Goal: Information Seeking & Learning: Understand process/instructions

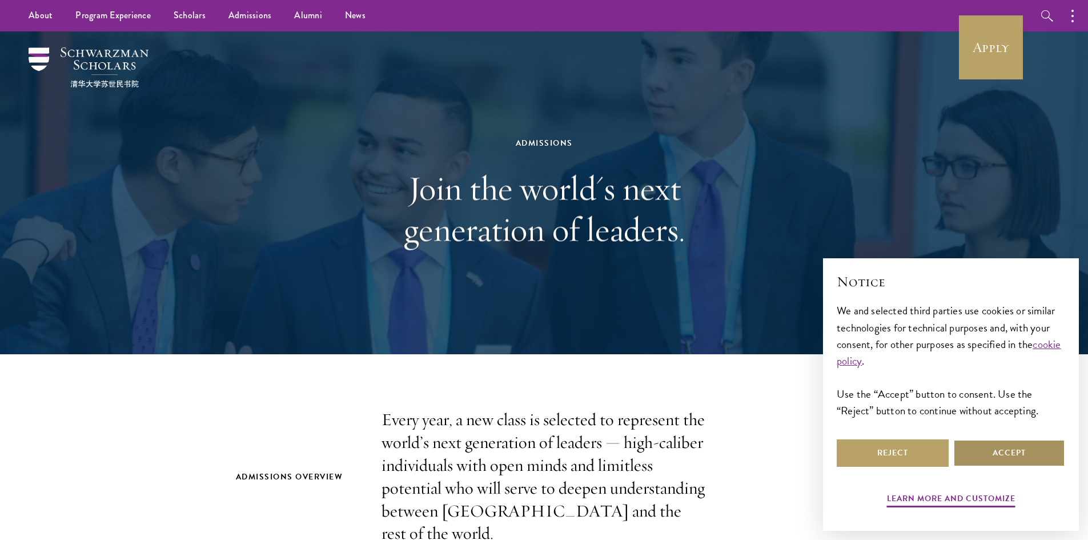
click at [1005, 465] on button "Accept" at bounding box center [1009, 452] width 112 height 27
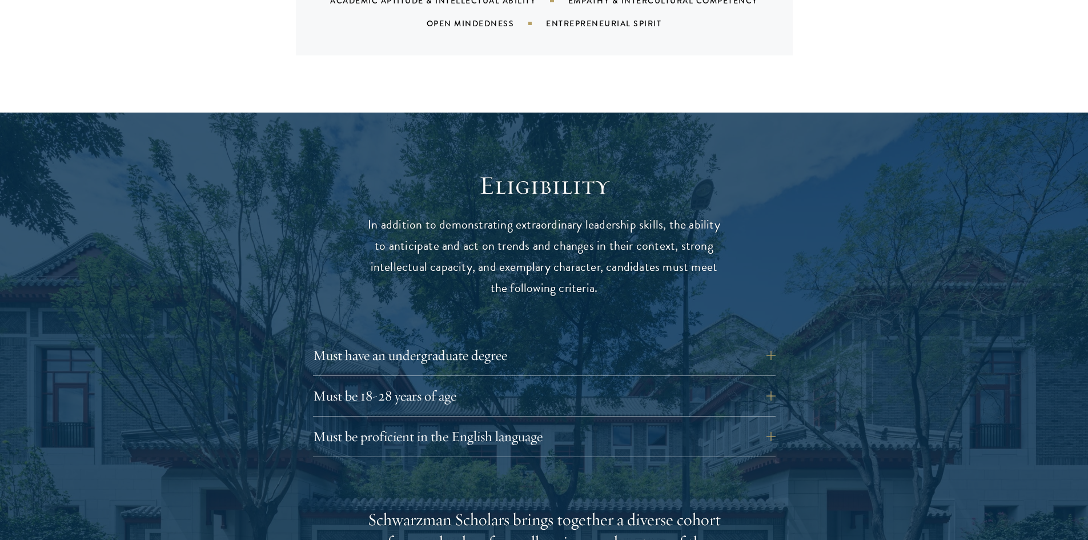
scroll to position [1370, 0]
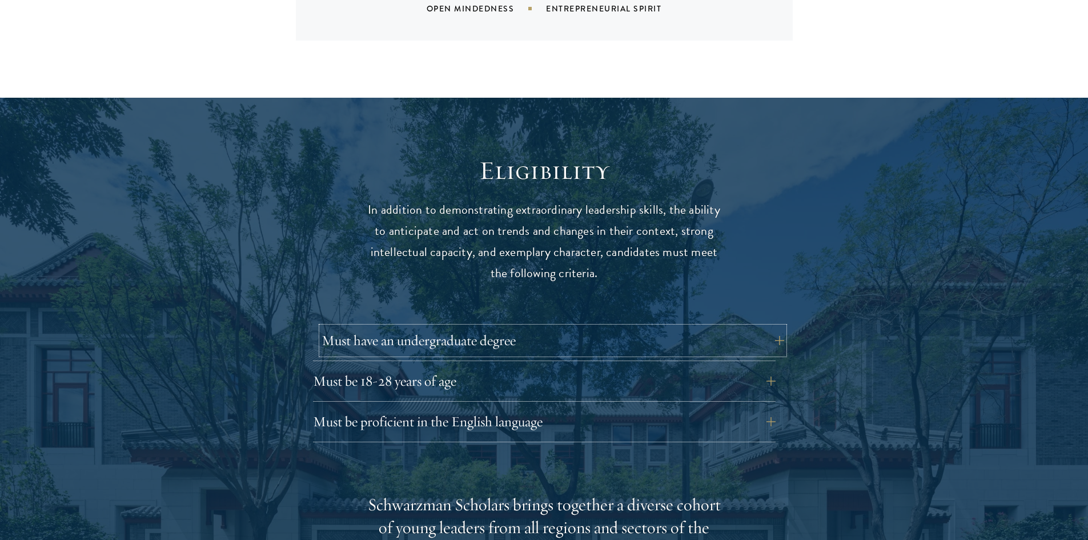
click at [774, 327] on button "Must have an undergraduate degree" at bounding box center [552, 340] width 462 height 27
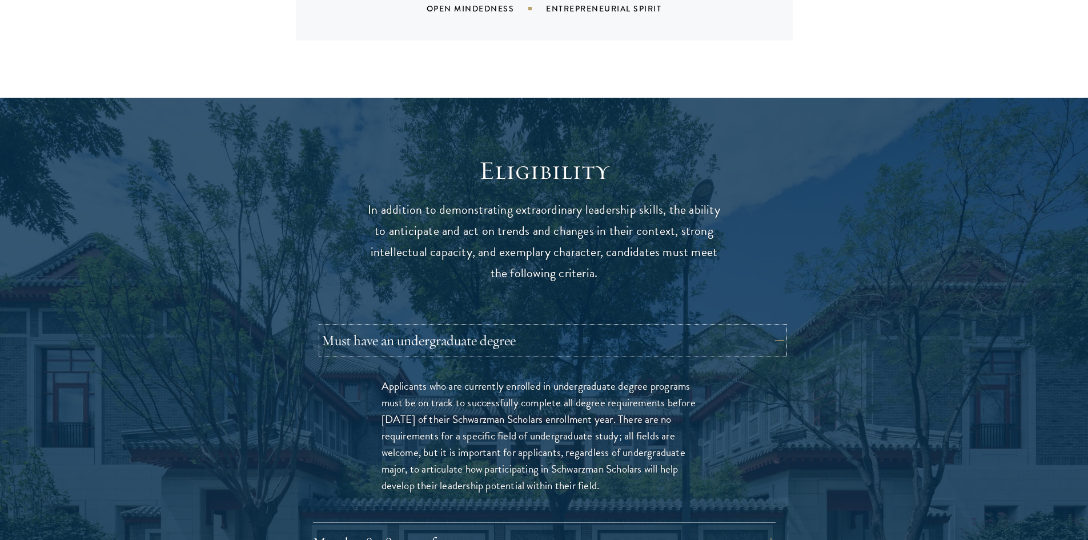
click at [778, 327] on button "Must have an undergraduate degree" at bounding box center [552, 340] width 462 height 27
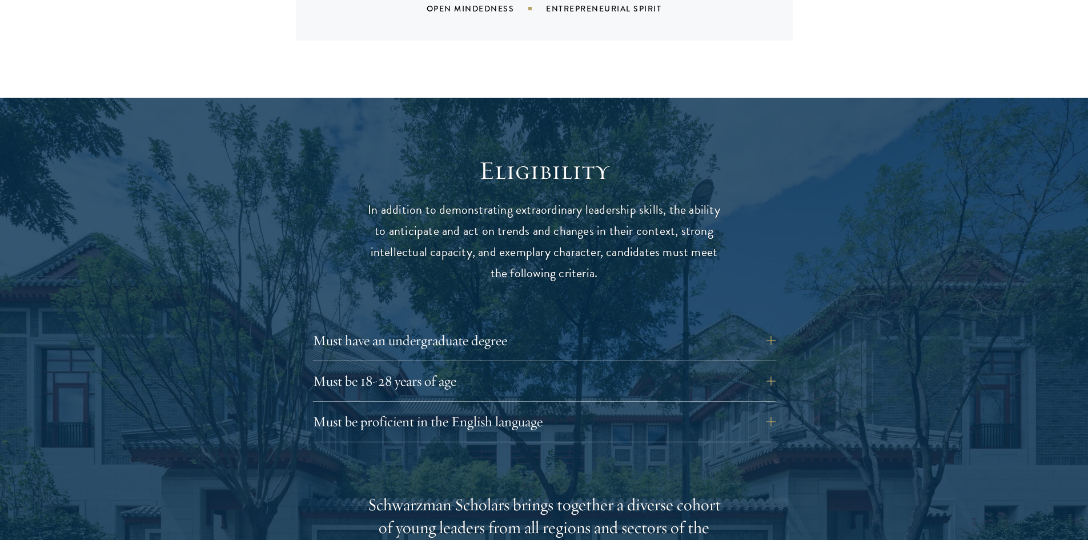
click at [760, 374] on div "Must be 18-28 years of age Candidates must be at least 18 but not yet 29 years …" at bounding box center [544, 384] width 462 height 34
click at [766, 367] on button "Must be 18-28 years of age" at bounding box center [552, 380] width 462 height 27
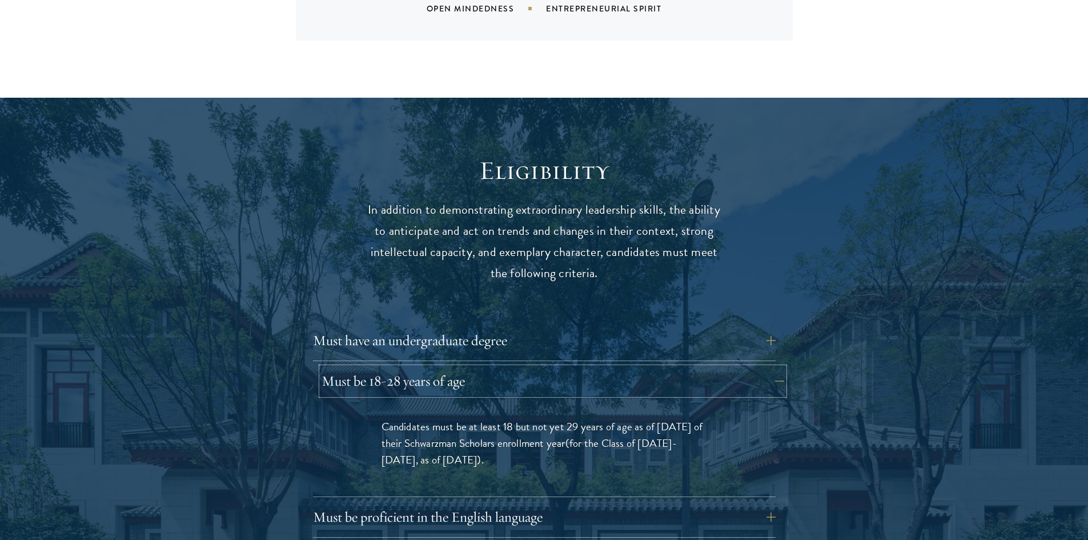
click at [766, 367] on button "Must be 18-28 years of age" at bounding box center [552, 380] width 462 height 27
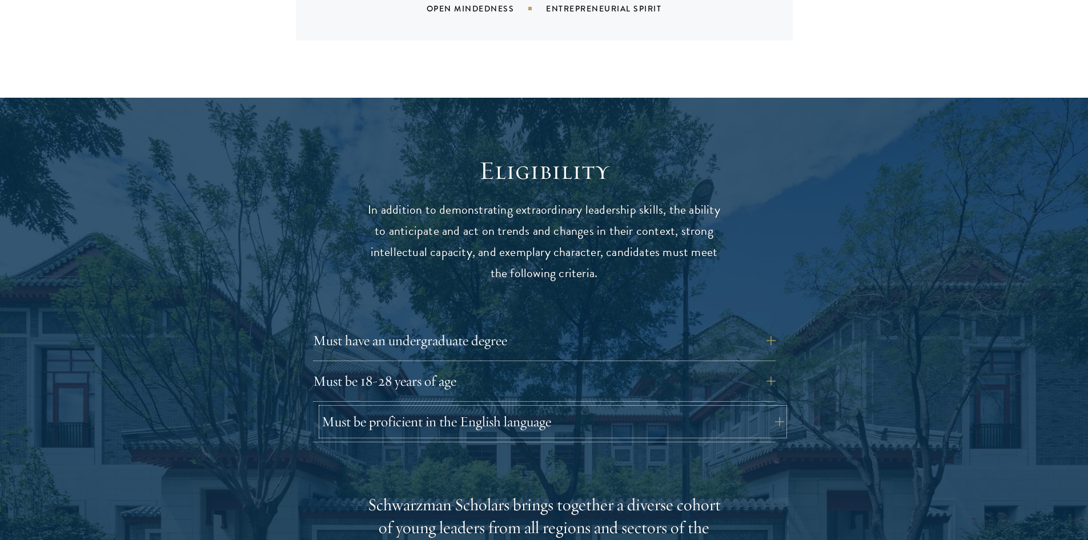
click at [754, 408] on button "Must be proficient in the English language" at bounding box center [552, 421] width 462 height 27
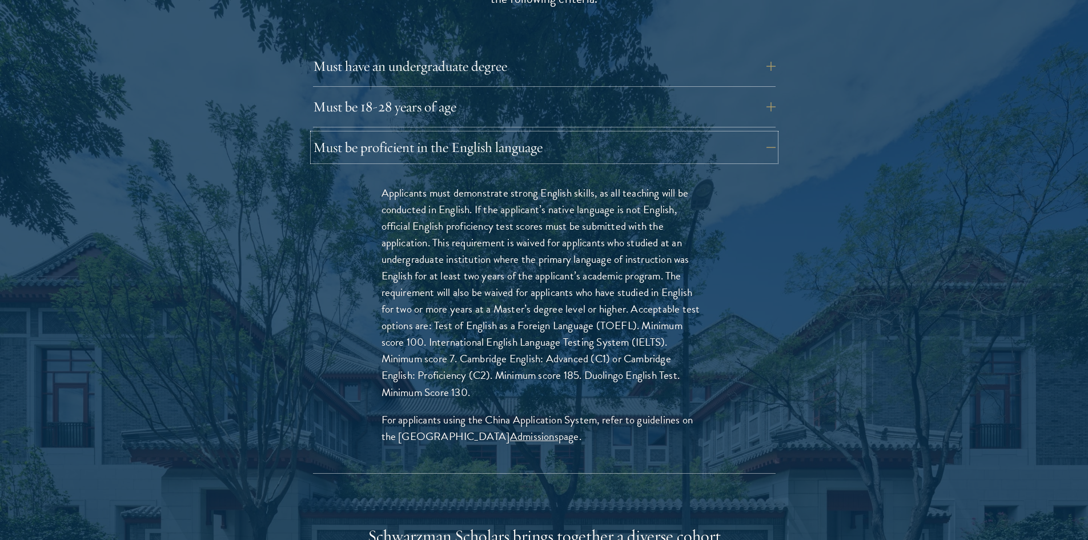
scroll to position [1656, 0]
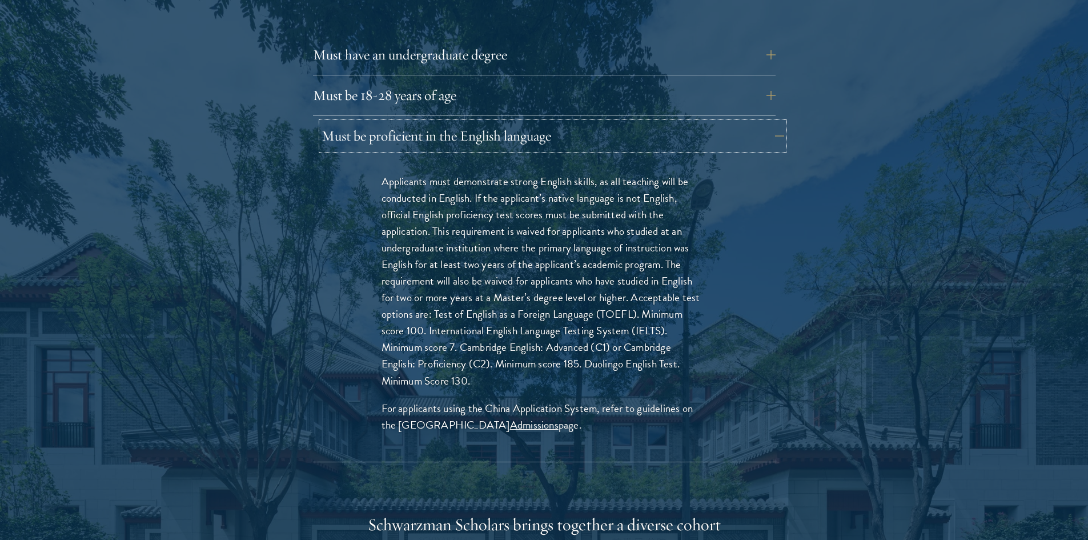
click at [771, 122] on button "Must be proficient in the English language" at bounding box center [552, 135] width 462 height 27
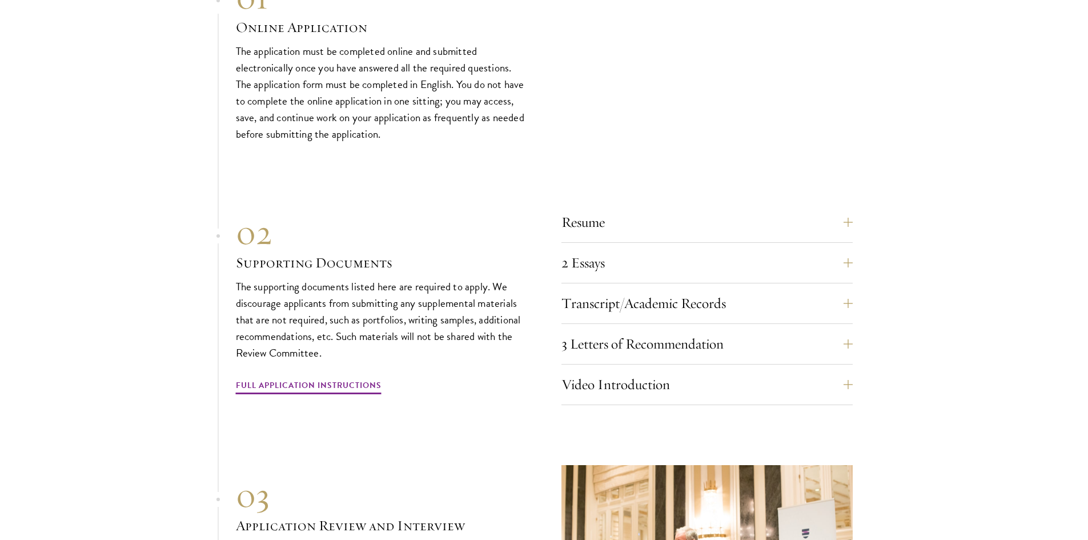
scroll to position [3826, 0]
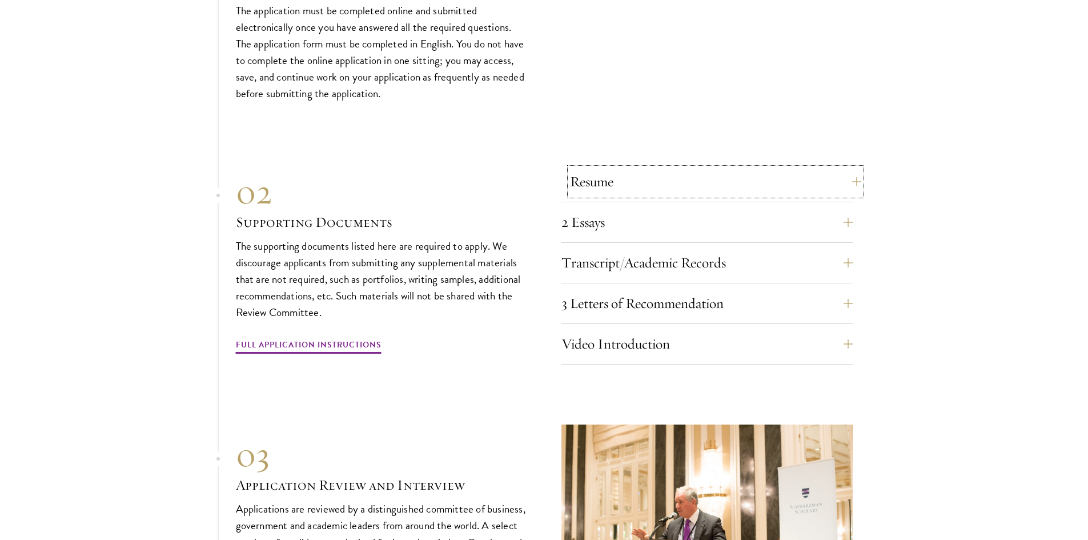
click at [601, 183] on button "Resume" at bounding box center [715, 181] width 291 height 27
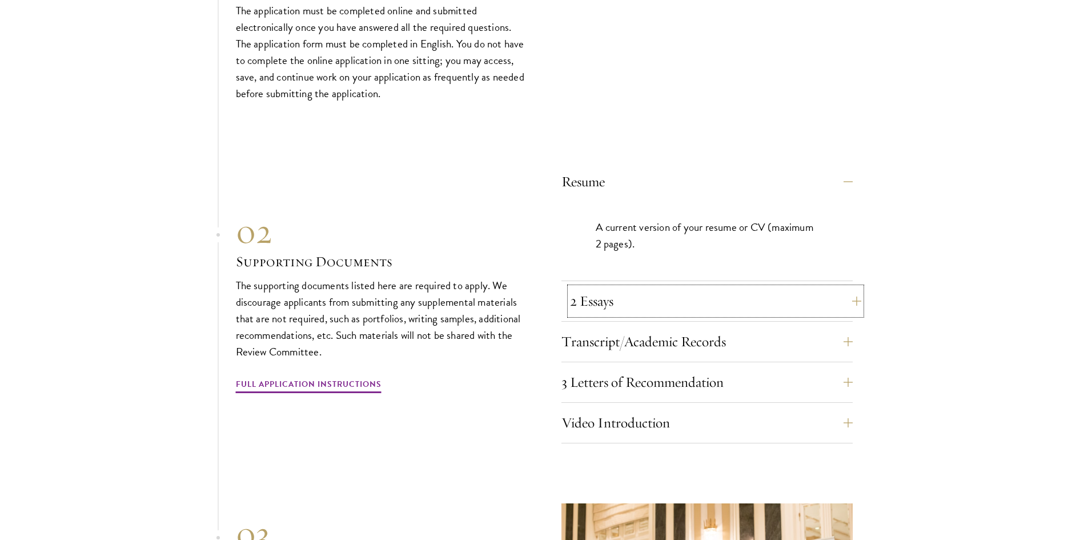
click at [604, 287] on button "2 Essays" at bounding box center [715, 300] width 291 height 27
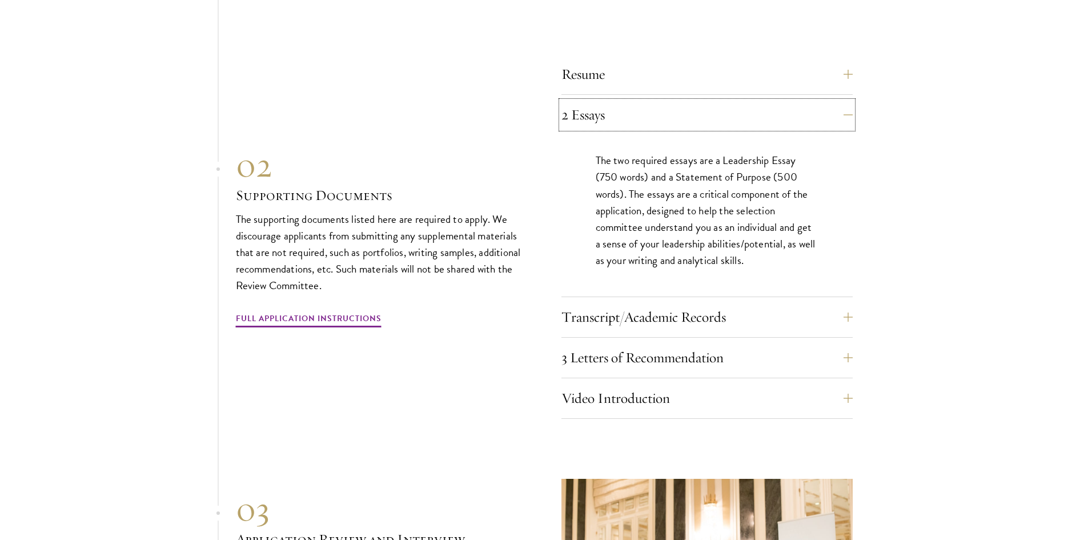
scroll to position [3940, 0]
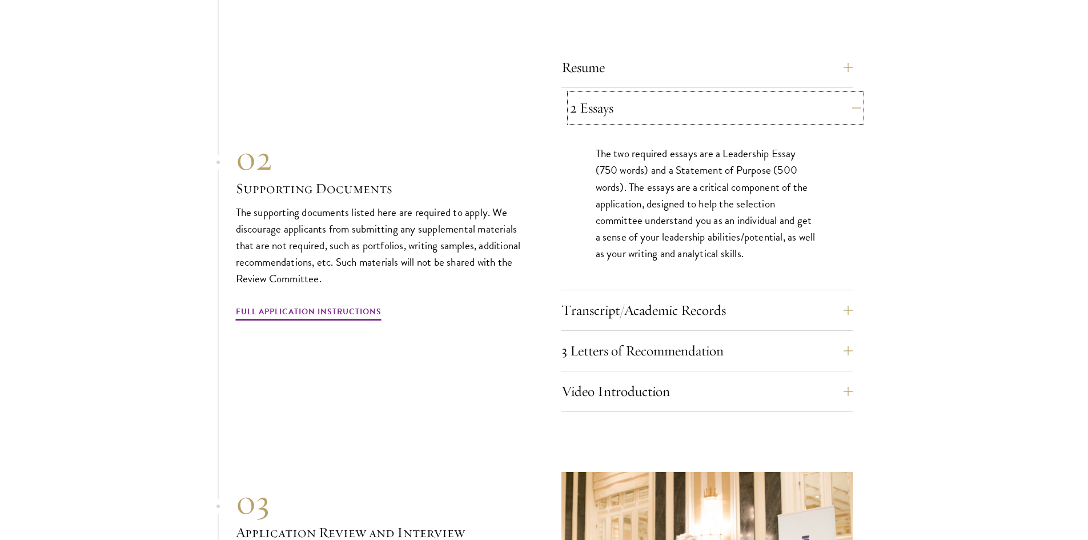
click at [726, 104] on button "2 Essays" at bounding box center [715, 107] width 291 height 27
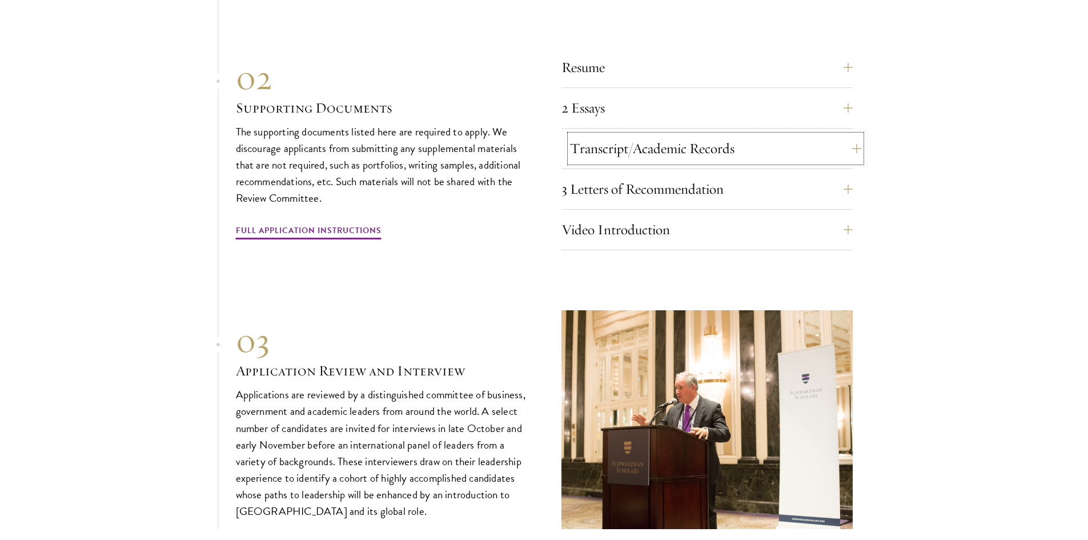
click at [722, 153] on button "Transcript/Academic Records" at bounding box center [715, 148] width 291 height 27
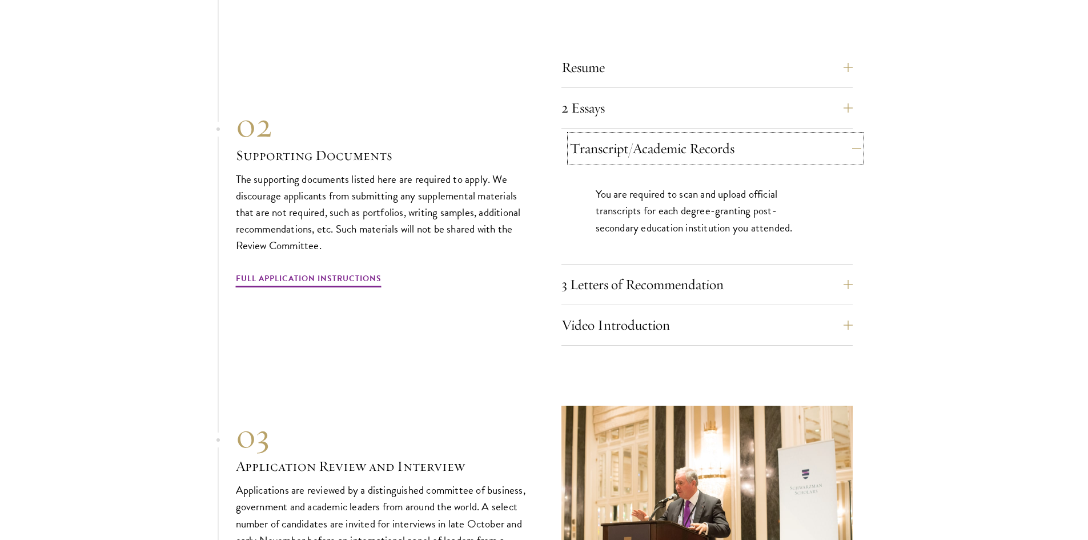
click at [722, 153] on button "Transcript/Academic Records" at bounding box center [715, 148] width 291 height 27
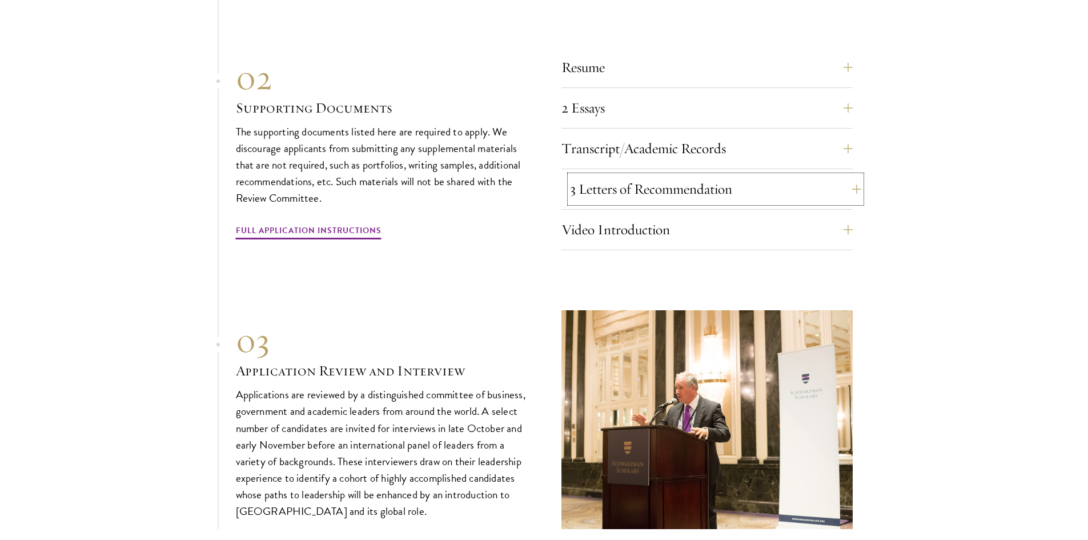
click at [711, 191] on button "3 Letters of Recommendation" at bounding box center [715, 188] width 291 height 27
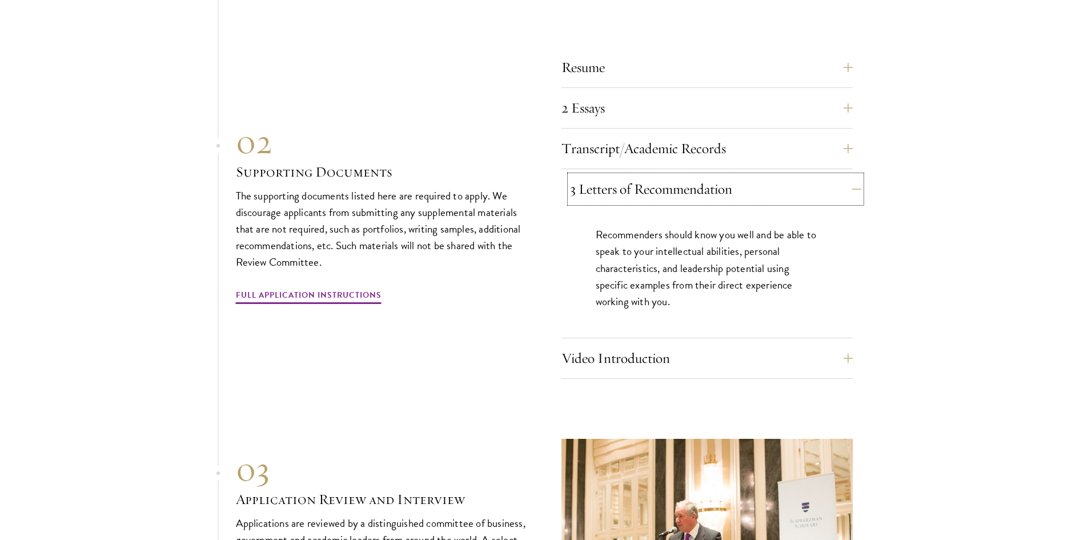
click at [711, 191] on button "3 Letters of Recommendation" at bounding box center [715, 188] width 291 height 27
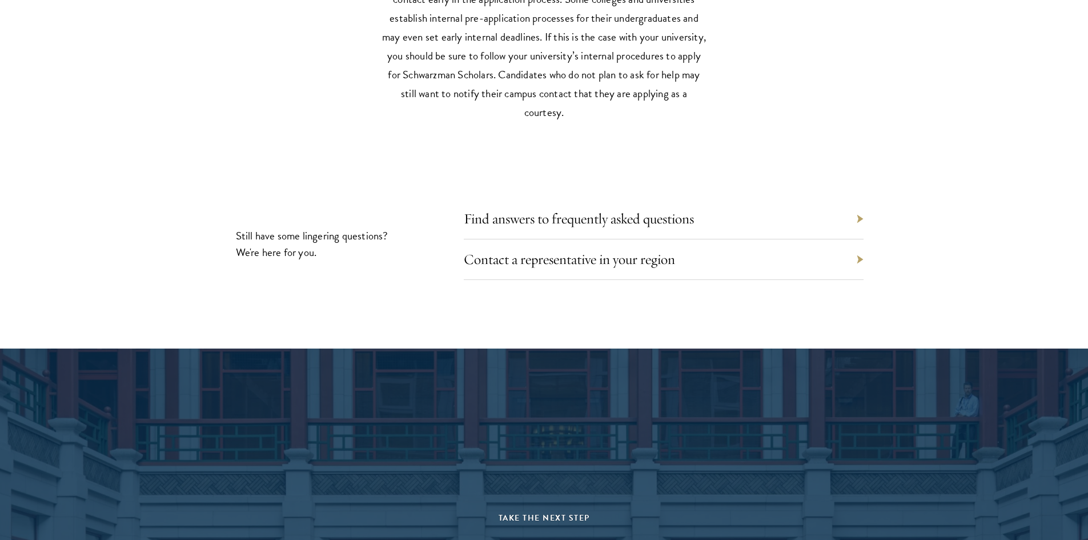
scroll to position [5481, 0]
